Goal: Task Accomplishment & Management: Use online tool/utility

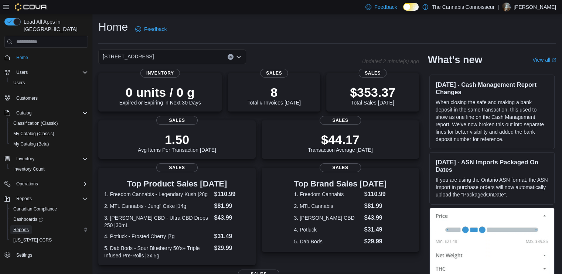
click at [19, 227] on span "Reports" at bounding box center [21, 230] width 16 height 6
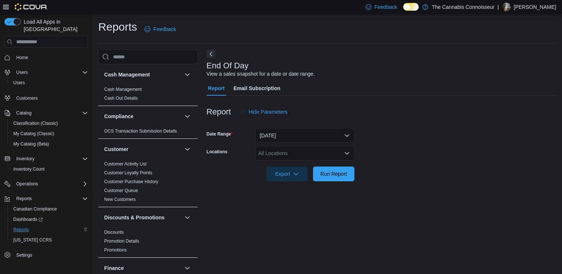
scroll to position [1, 0]
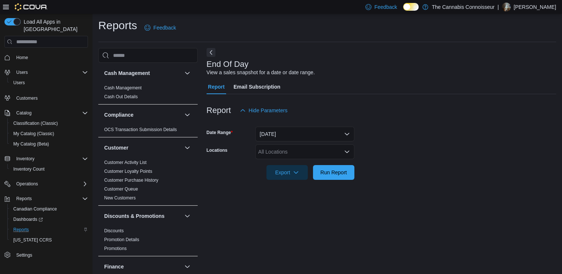
click at [282, 150] on div "All Locations" at bounding box center [304, 151] width 99 height 15
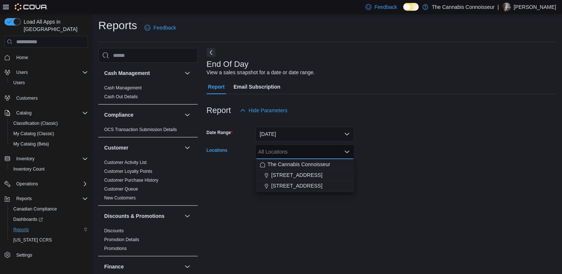
click at [279, 185] on span "[STREET_ADDRESS]" at bounding box center [296, 185] width 51 height 7
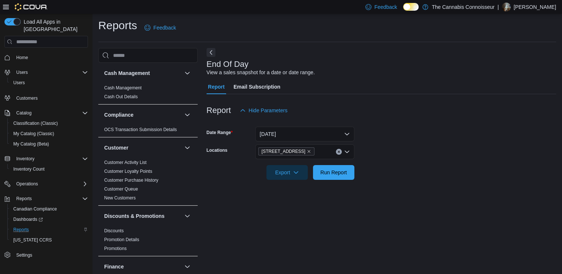
click at [406, 163] on div at bounding box center [380, 162] width 349 height 6
click at [331, 173] on span "Run Report" at bounding box center [333, 171] width 27 height 7
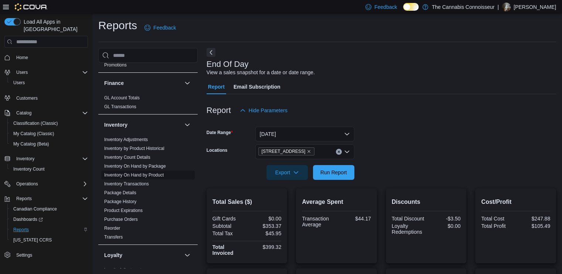
scroll to position [185, 0]
click at [147, 175] on link "Inventory On Hand by Product" at bounding box center [133, 173] width 59 height 5
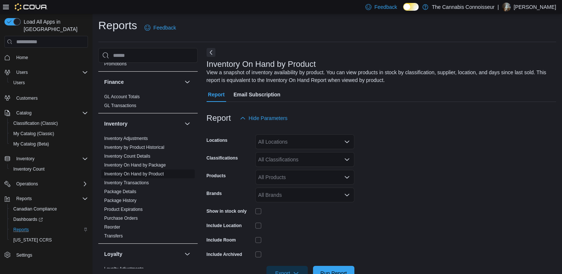
scroll to position [23, 0]
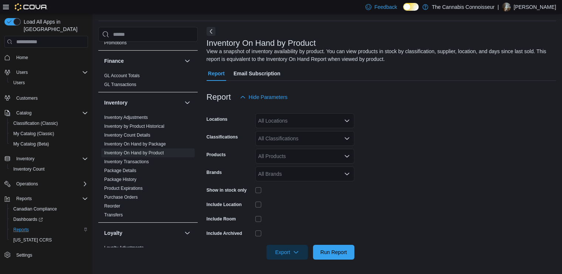
click at [269, 123] on div "All Locations" at bounding box center [304, 120] width 99 height 15
click at [279, 156] on span "[STREET_ADDRESS]" at bounding box center [296, 154] width 51 height 7
click at [453, 127] on form "Locations [STREET_ADDRESS] Classifications All Classifications Products All Pro…" at bounding box center [380, 182] width 349 height 155
click at [321, 132] on div "All Classifications" at bounding box center [304, 138] width 99 height 15
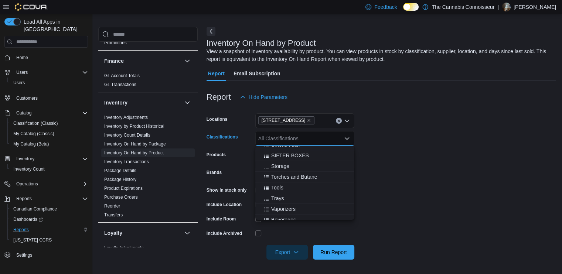
scroll to position [332, 0]
click at [287, 182] on span "Beverages" at bounding box center [283, 182] width 25 height 7
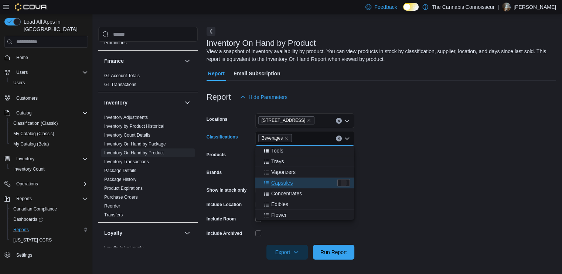
click at [287, 182] on span "Capsules" at bounding box center [281, 182] width 21 height 7
click at [287, 184] on span "Concentrates" at bounding box center [286, 182] width 31 height 7
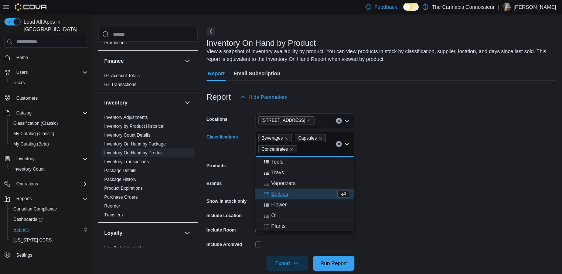
click at [281, 191] on span "Edibles" at bounding box center [279, 193] width 17 height 7
click at [281, 195] on span "Flower" at bounding box center [279, 193] width 16 height 7
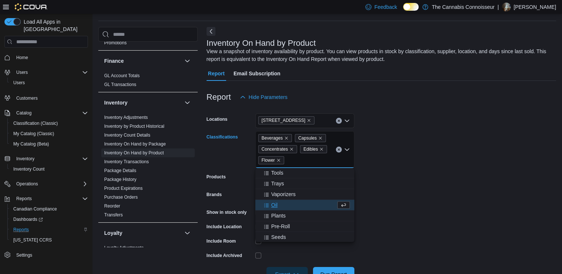
click at [278, 202] on div "Oil" at bounding box center [298, 204] width 76 height 7
click at [278, 204] on span "Plants" at bounding box center [278, 204] width 14 height 7
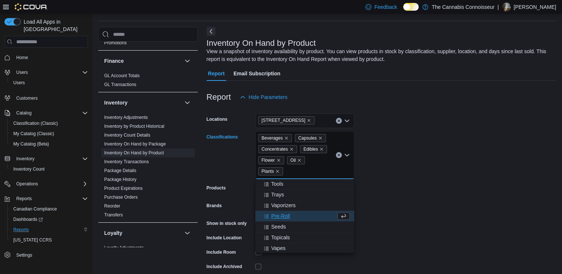
click at [281, 213] on span "Pre-Roll" at bounding box center [280, 215] width 19 height 7
click at [281, 218] on span "Seeds" at bounding box center [278, 215] width 15 height 7
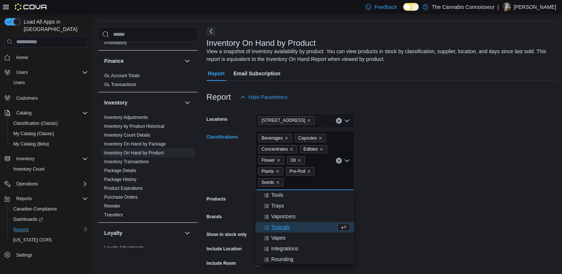
click at [282, 224] on span "Topicals" at bounding box center [280, 226] width 19 height 7
click at [281, 229] on span "Vapes" at bounding box center [278, 226] width 14 height 7
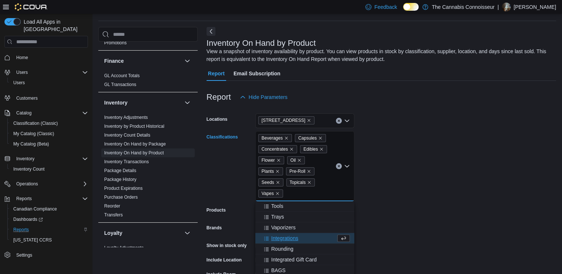
click at [417, 221] on form "Locations [STREET_ADDRESS] Classifications Beverages Capsules Concentrates Edib…" at bounding box center [380, 210] width 349 height 210
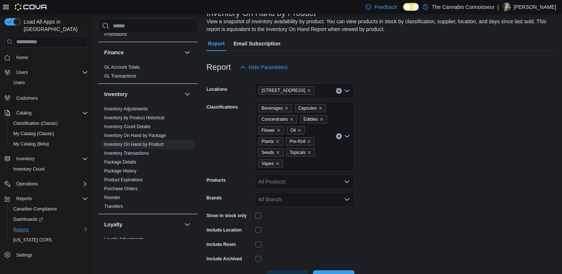
scroll to position [78, 0]
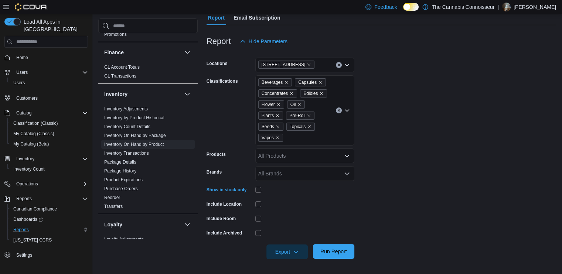
click at [340, 251] on span "Run Report" at bounding box center [333, 251] width 27 height 7
click at [284, 249] on span "Export" at bounding box center [287, 251] width 32 height 15
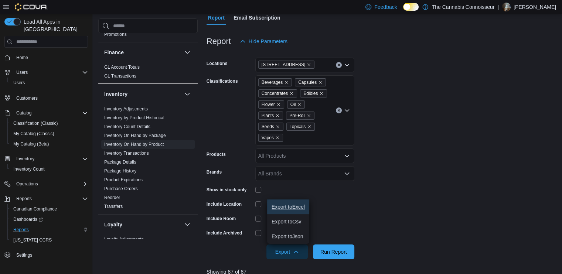
click at [295, 207] on span "Export to Excel" at bounding box center [287, 207] width 33 height 6
click at [24, 55] on span "Home" at bounding box center [22, 58] width 12 height 6
